Goal: Information Seeking & Learning: Learn about a topic

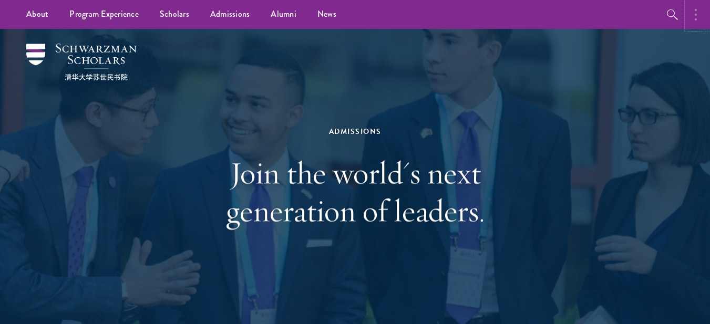
click at [689, 19] on button "button" at bounding box center [698, 14] width 23 height 29
click at [590, 19] on button "button" at bounding box center [585, 14] width 23 height 29
click at [167, 19] on link "Scholars" at bounding box center [174, 14] width 50 height 29
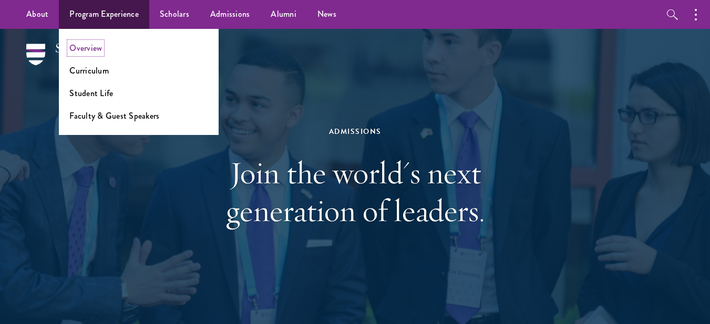
click at [97, 48] on link "Overview" at bounding box center [85, 48] width 33 height 12
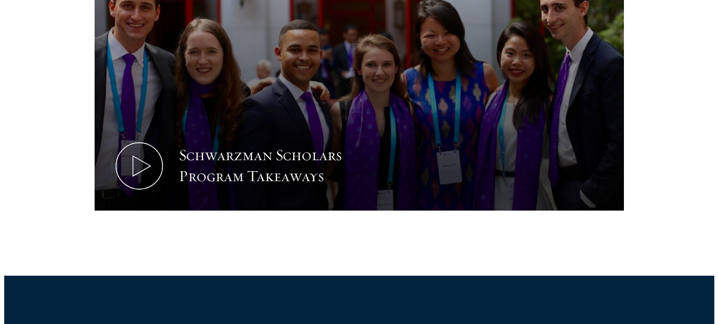
scroll to position [592, 0]
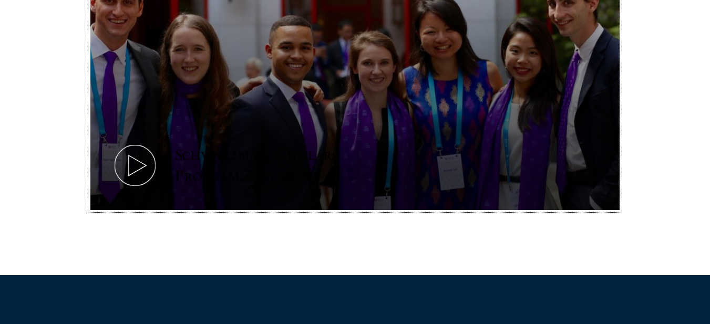
click at [297, 170] on div "Schwarzman Scholars Program Takeaways" at bounding box center [271, 166] width 194 height 42
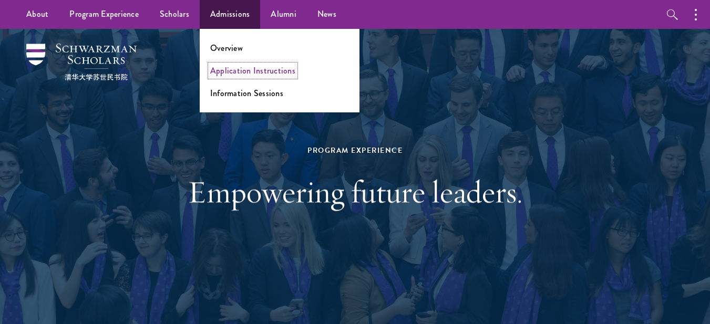
click at [247, 73] on link "Application Instructions" at bounding box center [252, 71] width 85 height 12
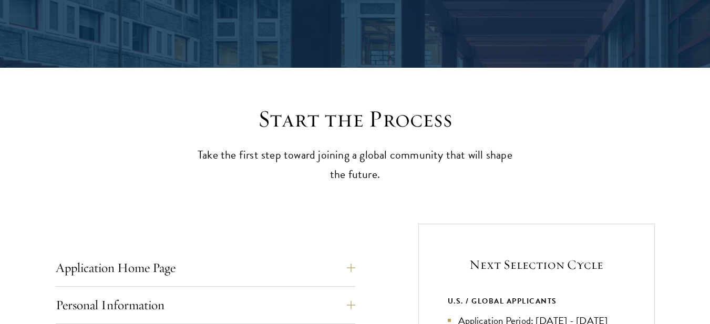
scroll to position [202, 0]
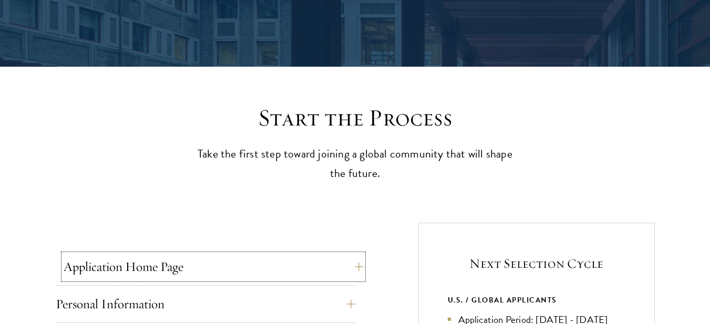
click at [274, 260] on button "Application Home Page" at bounding box center [214, 266] width 300 height 25
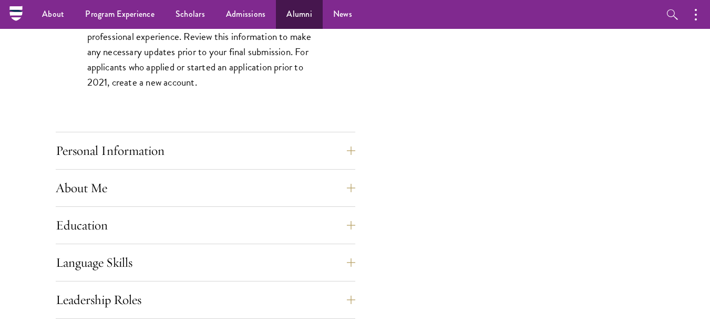
scroll to position [791, 0]
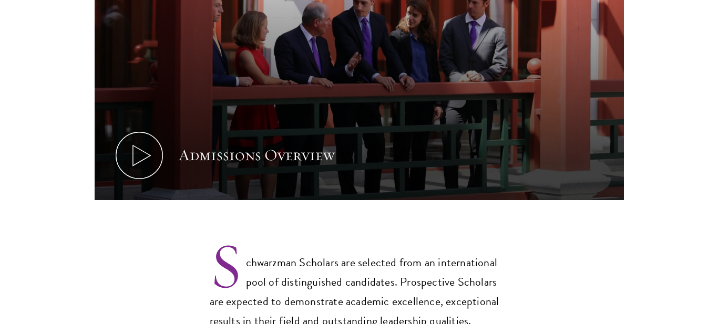
scroll to position [651, 0]
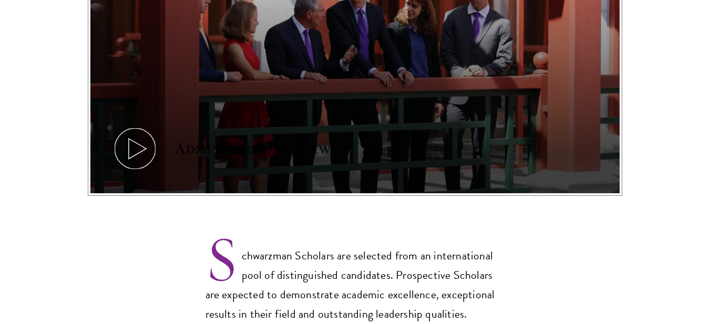
click at [252, 138] on div "Admissions Overview" at bounding box center [252, 148] width 156 height 21
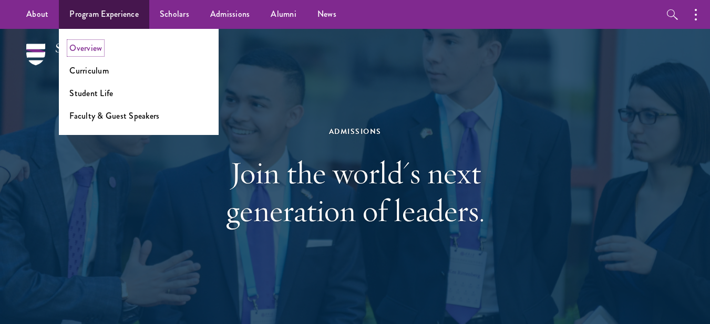
click at [88, 49] on link "Overview" at bounding box center [85, 48] width 33 height 12
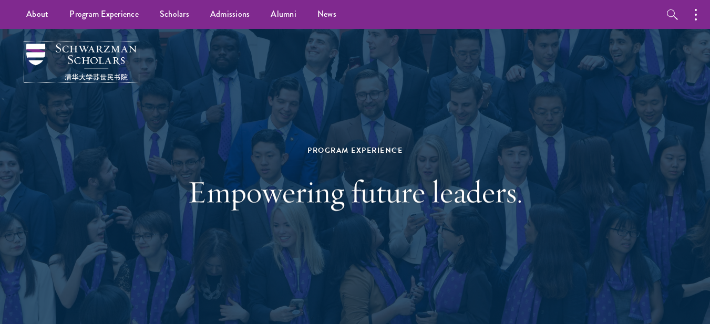
click at [92, 60] on img at bounding box center [81, 62] width 110 height 37
